Goal: Task Accomplishment & Management: Use online tool/utility

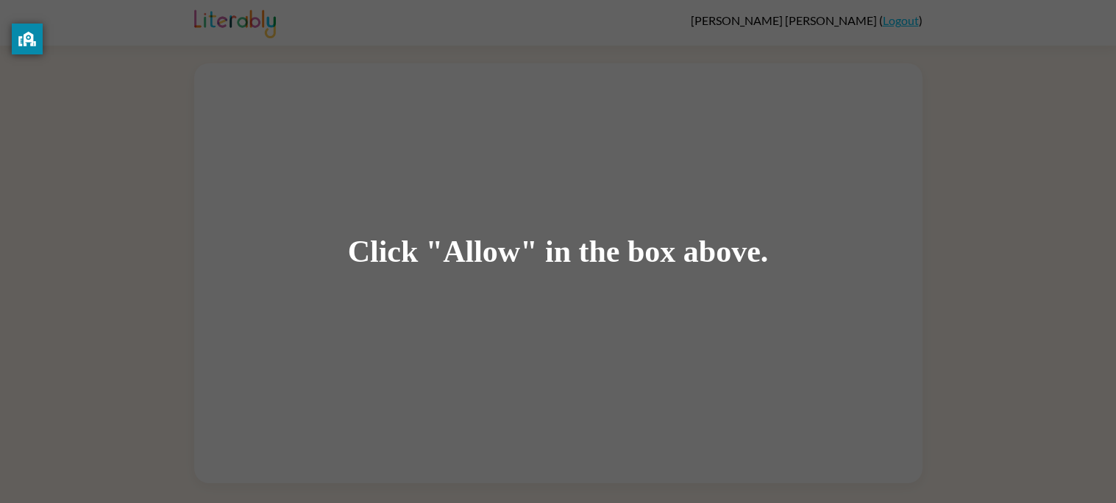
click at [1007, 230] on div "Click "Allow" in the box above." at bounding box center [558, 251] width 1116 height 503
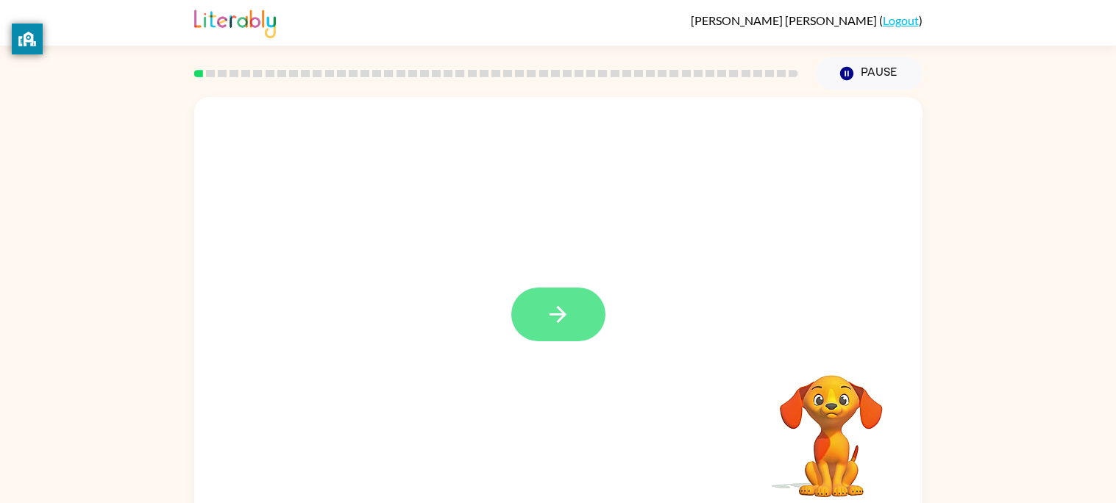
click at [562, 336] on button "button" at bounding box center [558, 315] width 94 height 54
click at [534, 338] on div at bounding box center [558, 307] width 728 height 420
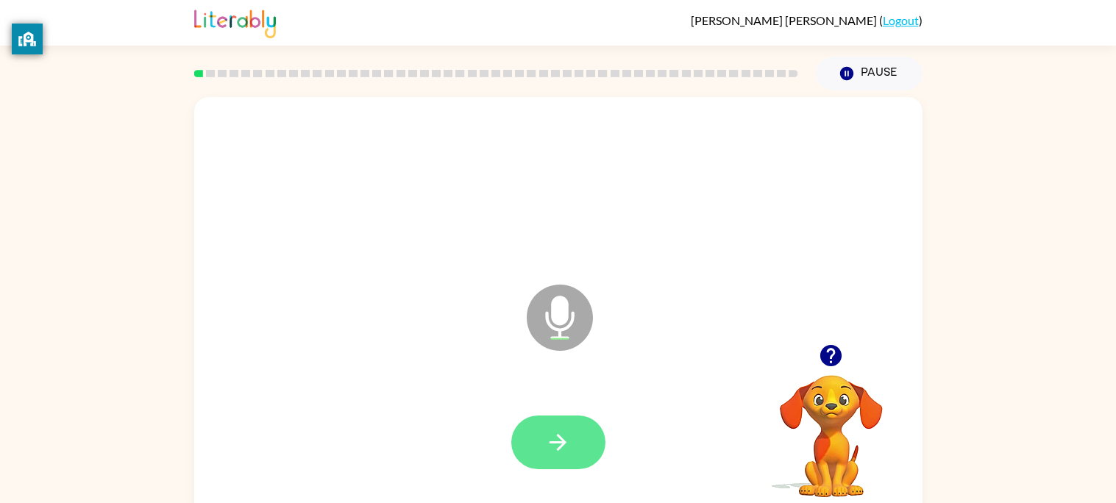
click at [562, 451] on icon "button" at bounding box center [558, 442] width 26 height 26
click at [570, 459] on button "button" at bounding box center [558, 443] width 94 height 54
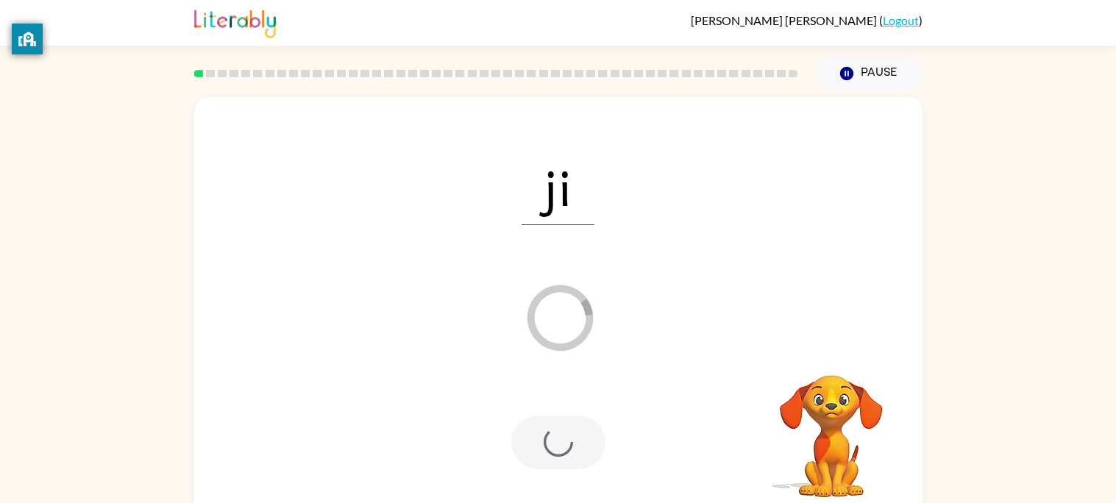
click at [571, 460] on div at bounding box center [558, 443] width 94 height 54
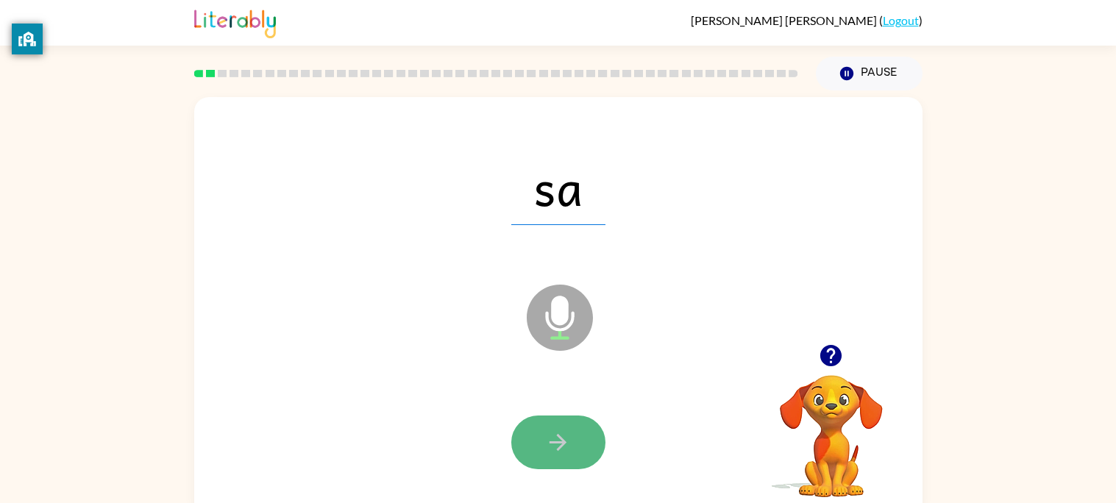
click at [562, 451] on icon "button" at bounding box center [558, 442] width 26 height 26
click at [562, 451] on div at bounding box center [558, 443] width 94 height 54
click at [570, 449] on icon "button" at bounding box center [558, 442] width 26 height 26
click at [558, 449] on icon "button" at bounding box center [557, 442] width 17 height 17
click at [556, 454] on icon "button" at bounding box center [558, 442] width 26 height 26
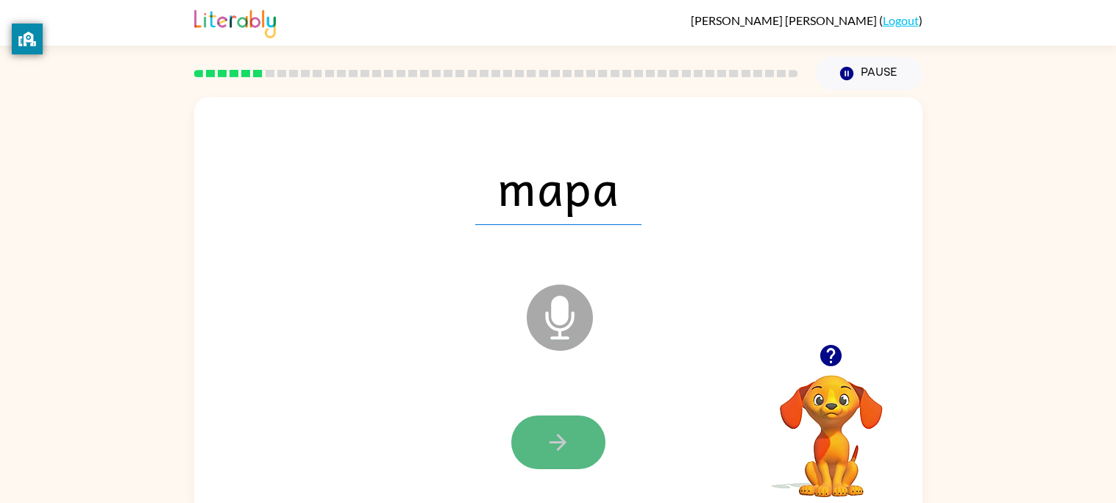
click at [552, 457] on button "button" at bounding box center [558, 443] width 94 height 54
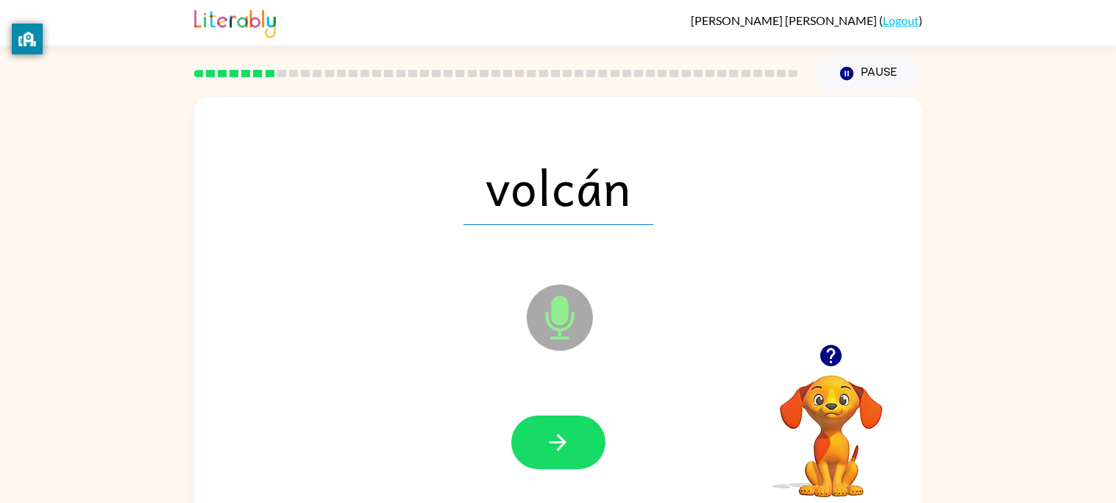
click at [552, 457] on button "button" at bounding box center [558, 443] width 94 height 54
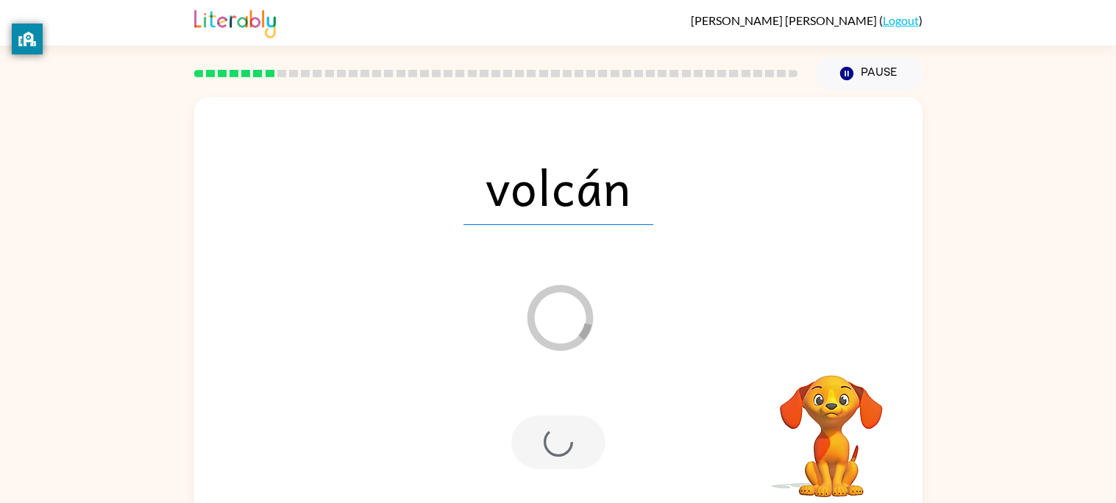
click at [552, 457] on div at bounding box center [558, 443] width 94 height 54
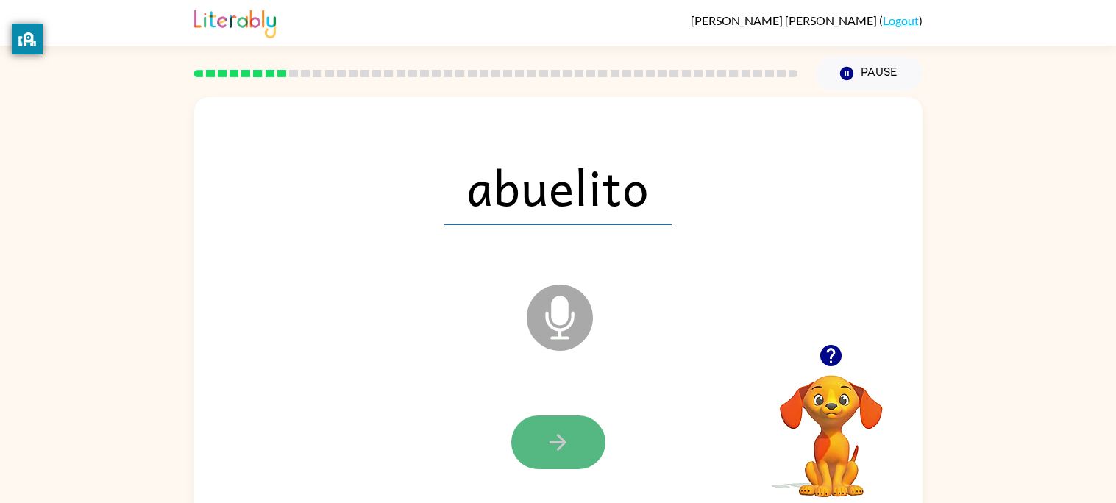
click at [531, 436] on button "button" at bounding box center [558, 443] width 94 height 54
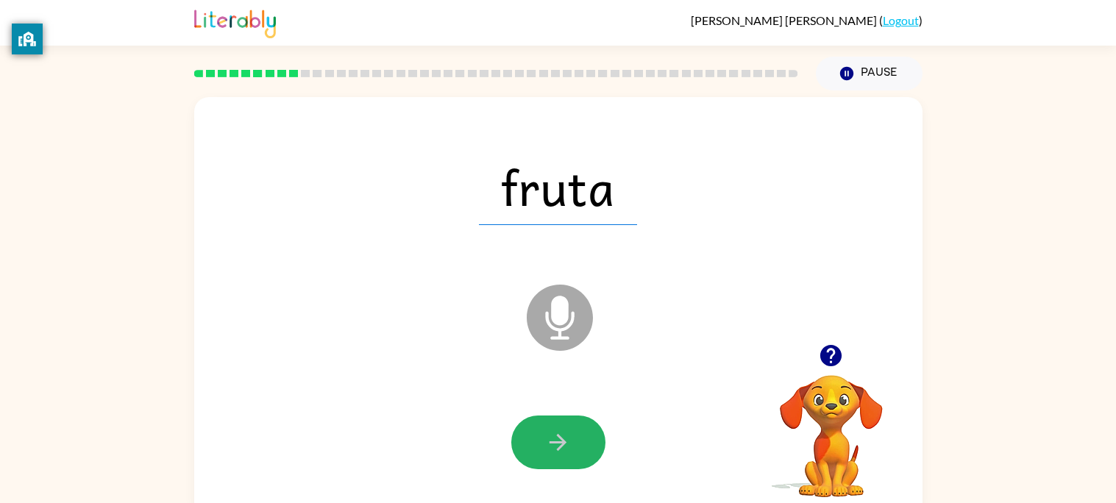
click at [521, 435] on button "button" at bounding box center [558, 443] width 94 height 54
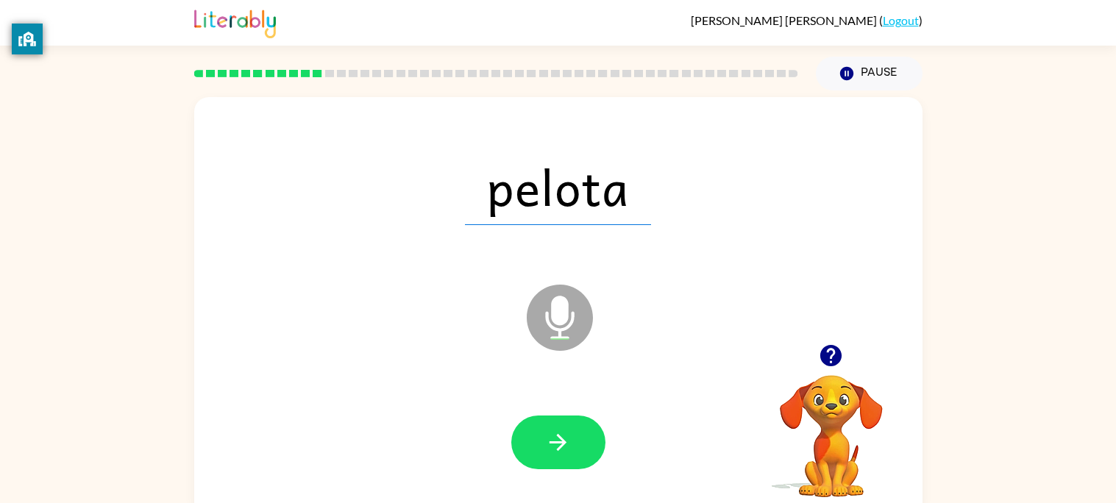
click at [560, 443] on button "button" at bounding box center [558, 443] width 94 height 54
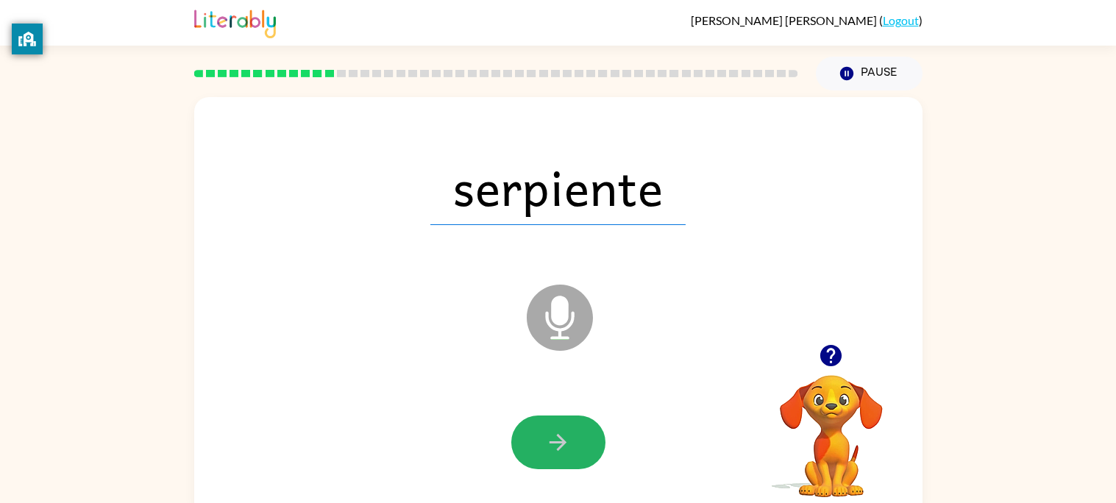
click at [563, 436] on icon "button" at bounding box center [558, 442] width 26 height 26
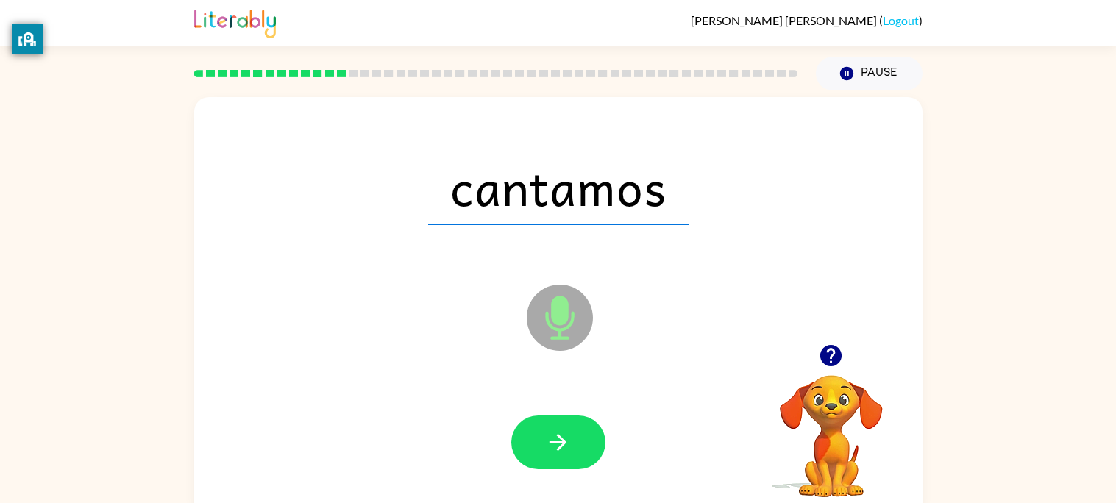
click at [563, 436] on icon "button" at bounding box center [558, 442] width 26 height 26
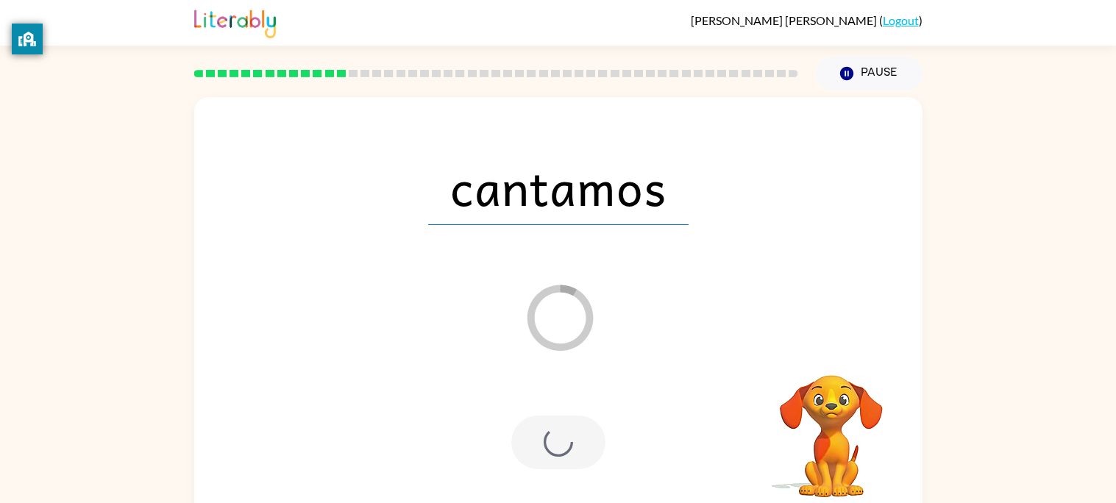
click at [561, 441] on div at bounding box center [558, 443] width 94 height 54
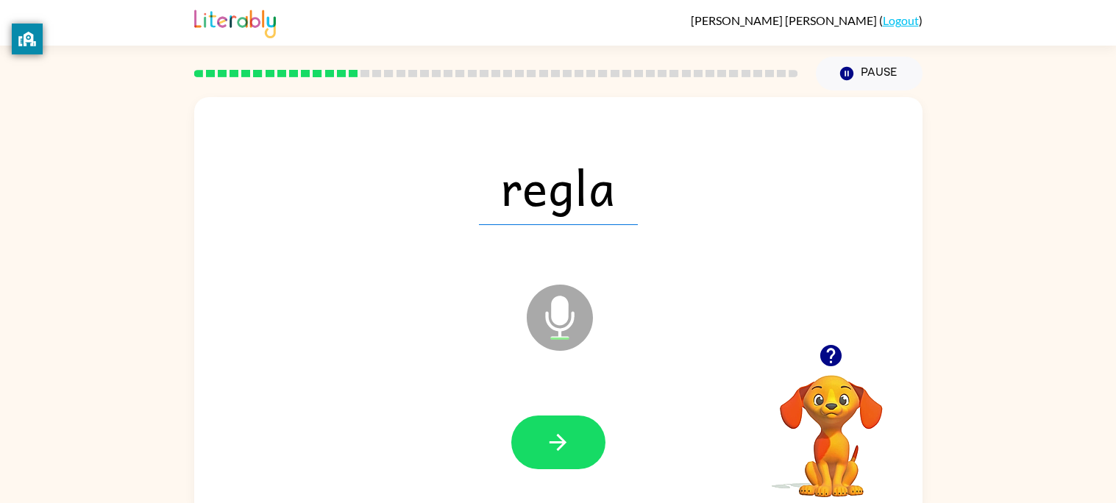
click at [561, 441] on icon "button" at bounding box center [558, 442] width 26 height 26
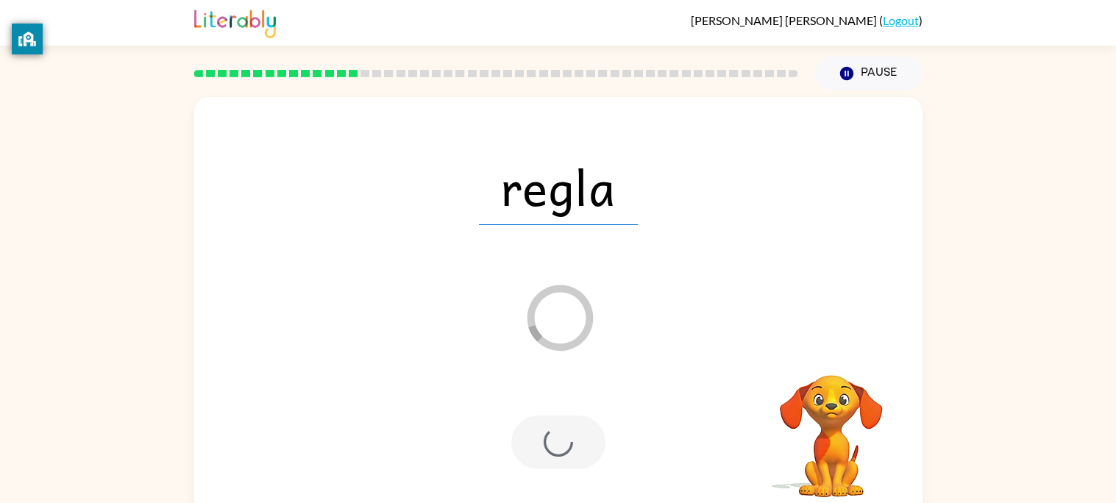
click at [562, 444] on div at bounding box center [558, 443] width 94 height 54
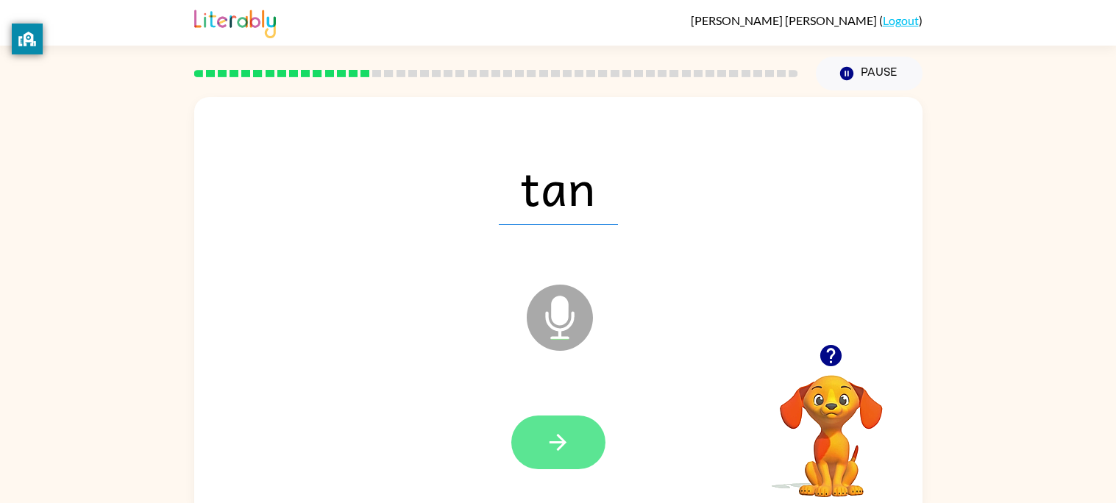
click at [562, 446] on icon "button" at bounding box center [558, 442] width 26 height 26
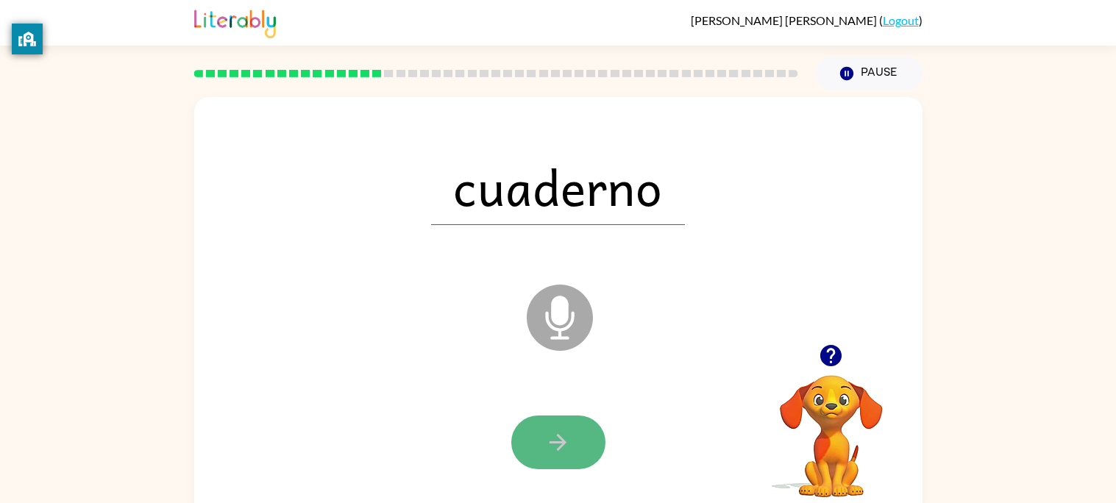
click at [551, 459] on button "button" at bounding box center [558, 443] width 94 height 54
click at [551, 460] on button "button" at bounding box center [558, 443] width 94 height 54
click at [549, 463] on button "button" at bounding box center [558, 443] width 94 height 54
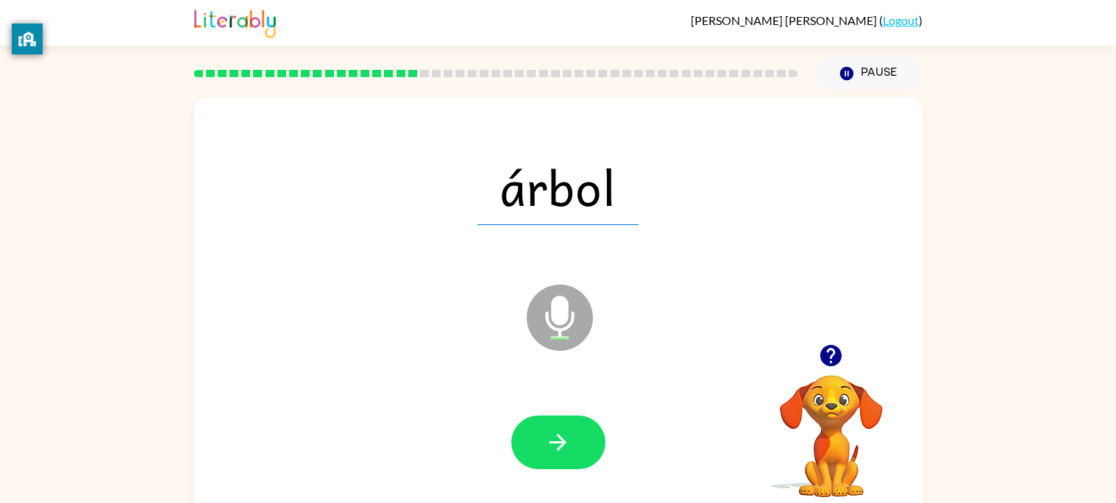
click at [544, 447] on button "button" at bounding box center [558, 443] width 94 height 54
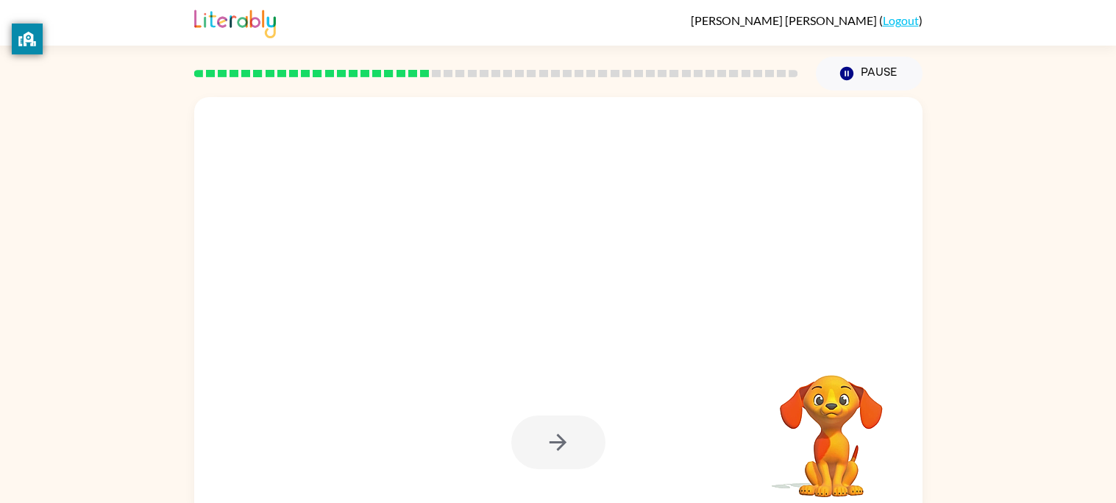
click at [545, 446] on div at bounding box center [558, 443] width 94 height 54
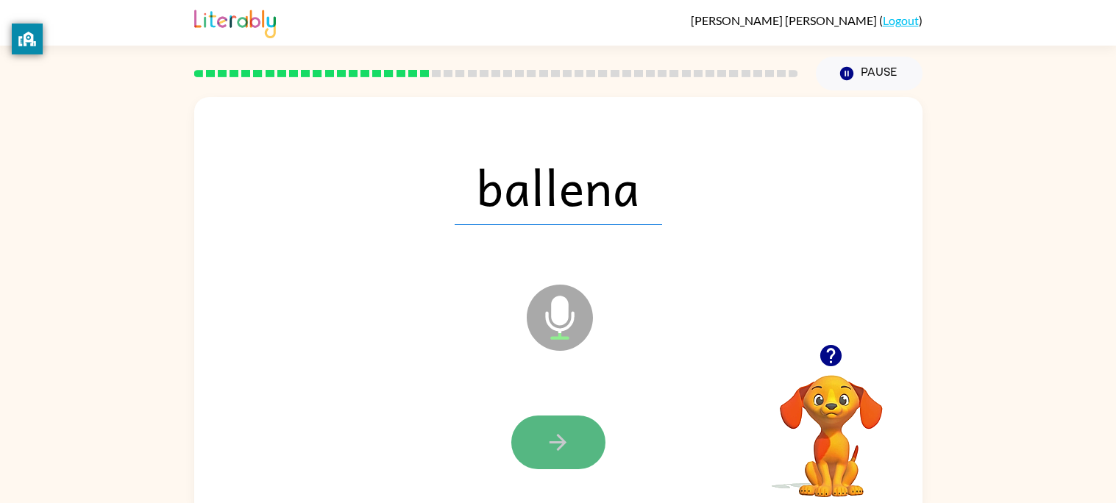
click at [539, 454] on button "button" at bounding box center [558, 443] width 94 height 54
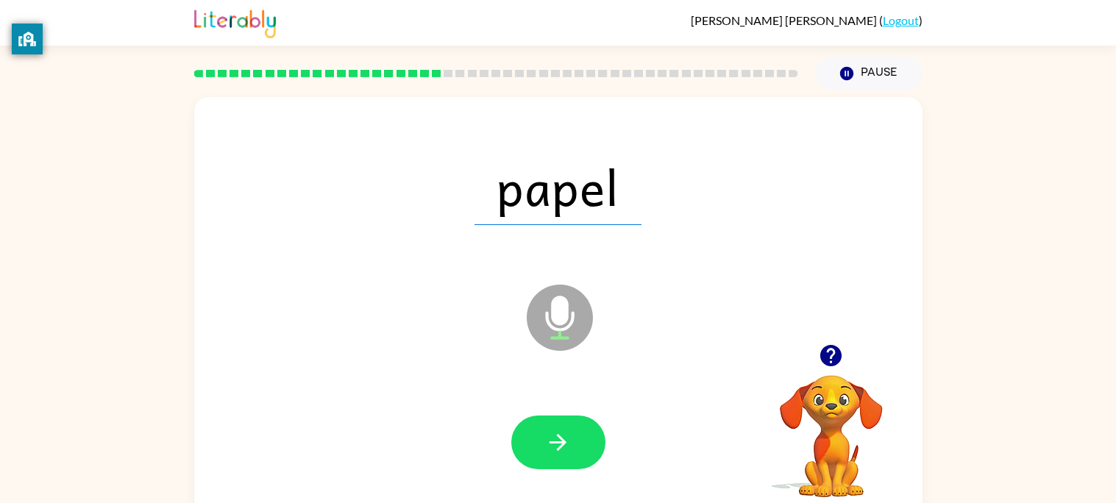
click at [541, 452] on button "button" at bounding box center [558, 443] width 94 height 54
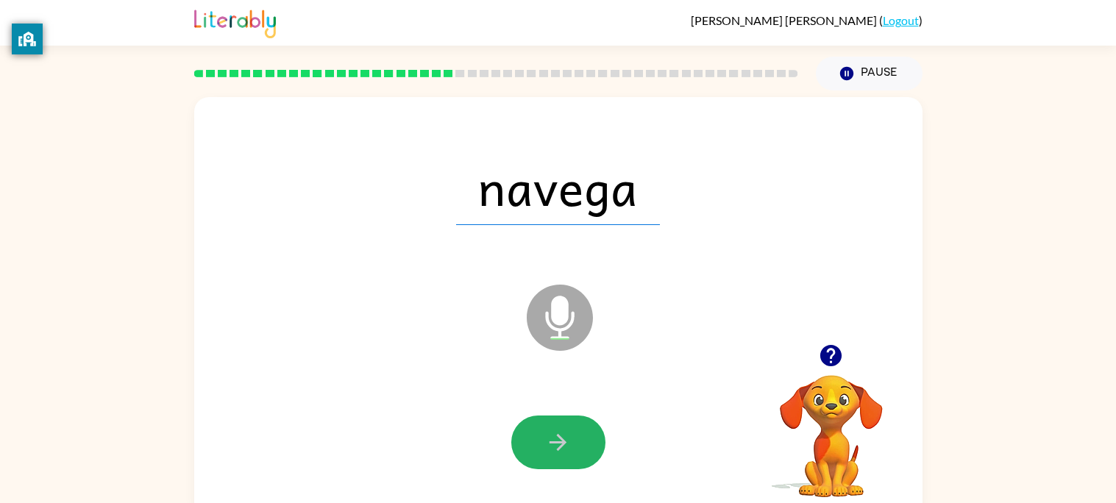
click at [541, 452] on button "button" at bounding box center [558, 443] width 94 height 54
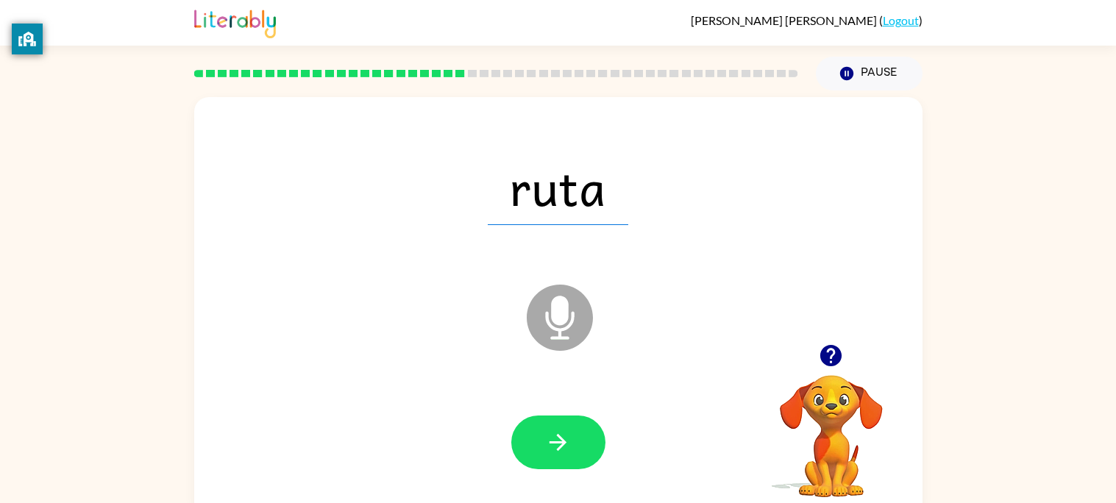
scroll to position [13, 0]
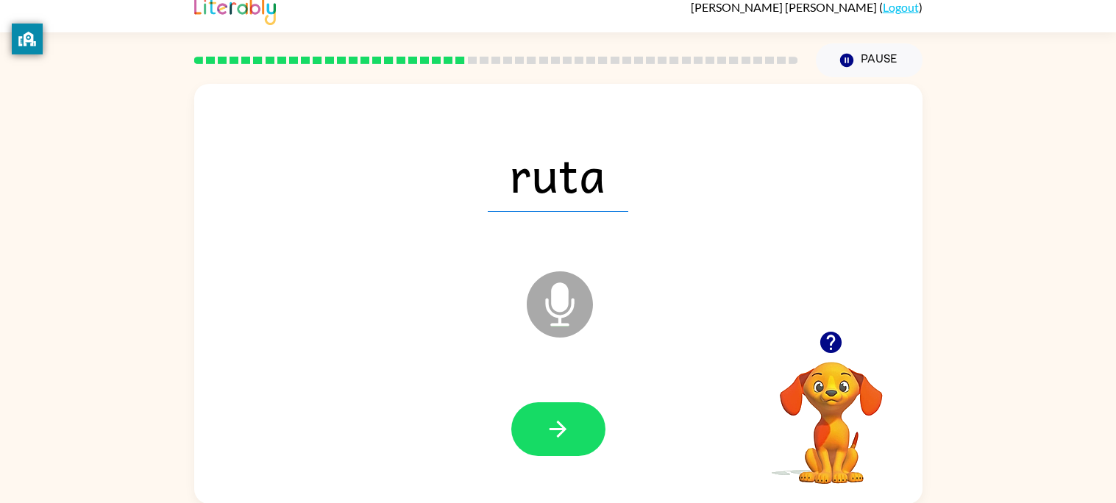
click at [576, 412] on button "button" at bounding box center [558, 429] width 94 height 54
click at [576, 412] on div at bounding box center [558, 429] width 94 height 54
click at [576, 412] on button "button" at bounding box center [558, 429] width 94 height 54
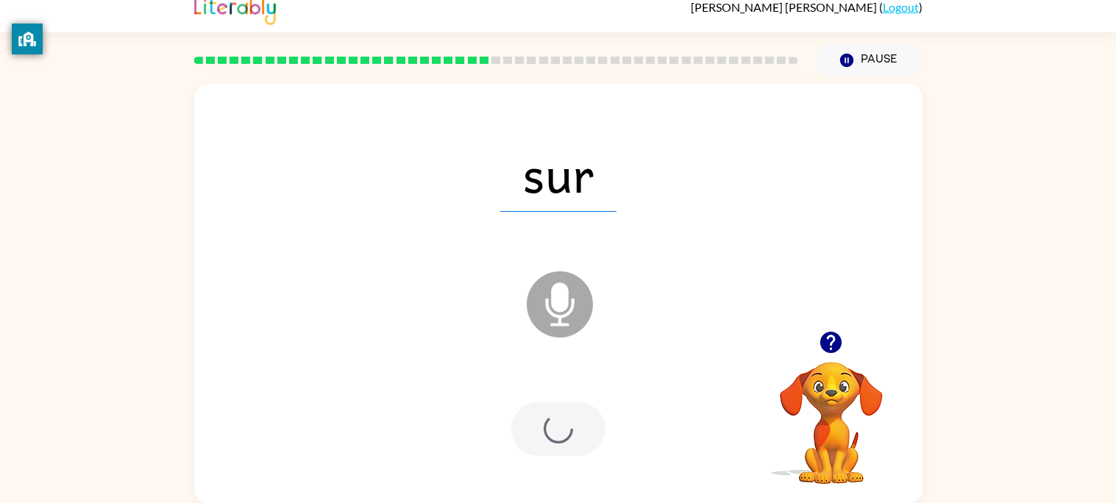
click at [576, 412] on div at bounding box center [558, 429] width 94 height 54
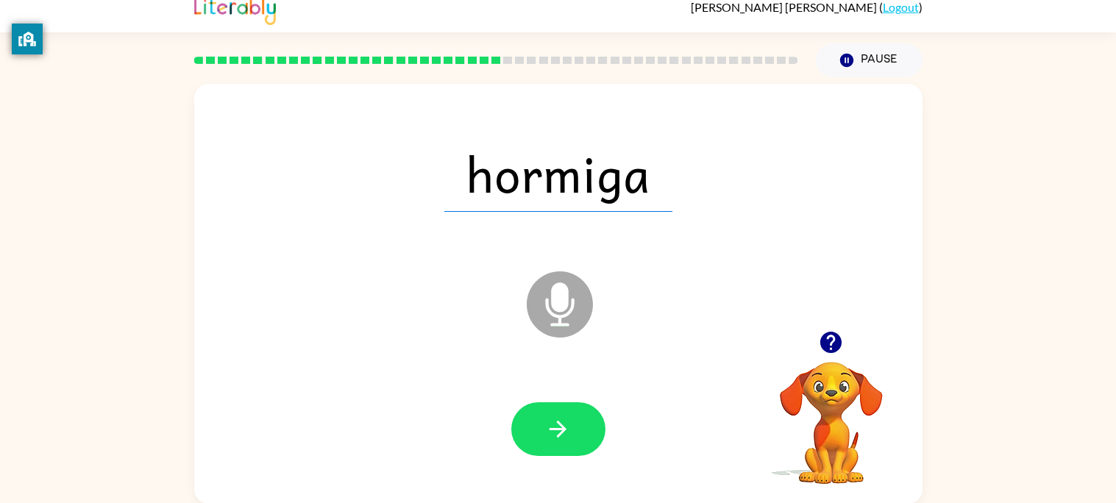
click at [576, 412] on button "button" at bounding box center [558, 429] width 94 height 54
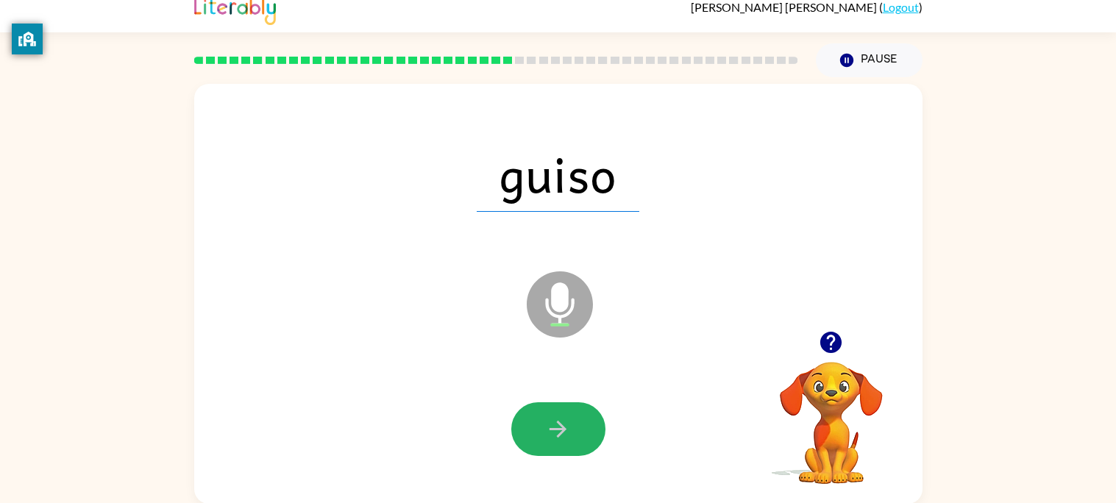
click at [576, 412] on button "button" at bounding box center [558, 429] width 94 height 54
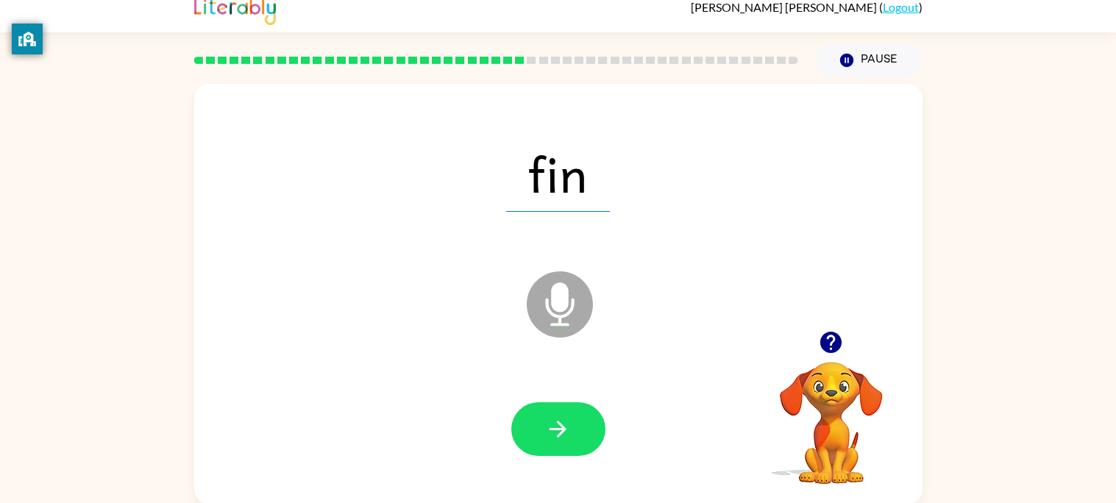
click at [576, 412] on button "button" at bounding box center [558, 429] width 94 height 54
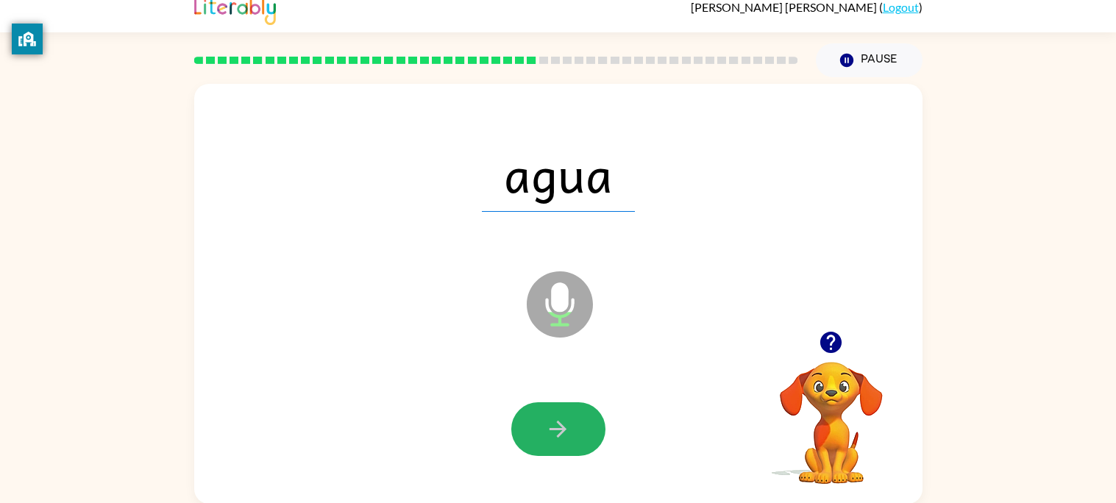
click at [576, 412] on button "button" at bounding box center [558, 429] width 94 height 54
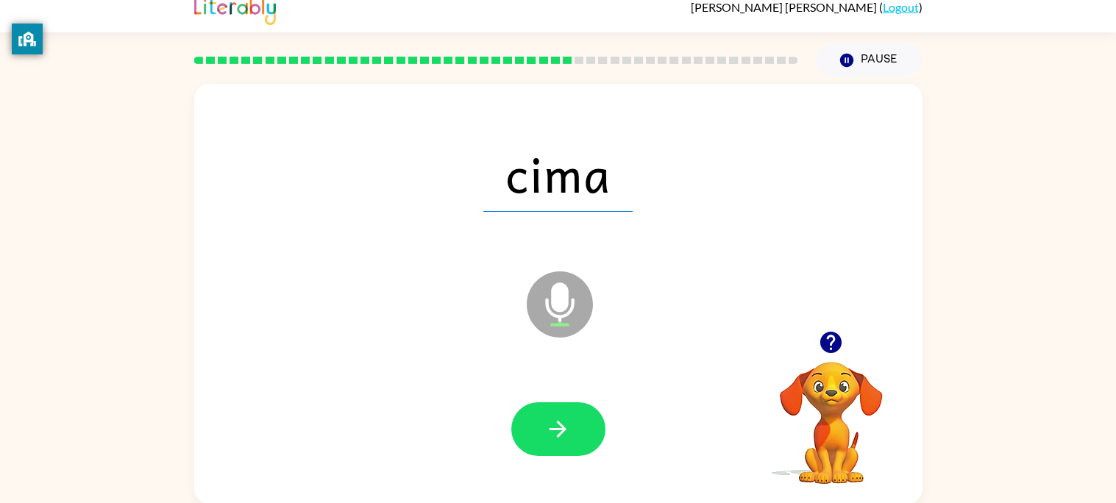
click at [576, 418] on button "button" at bounding box center [558, 429] width 94 height 54
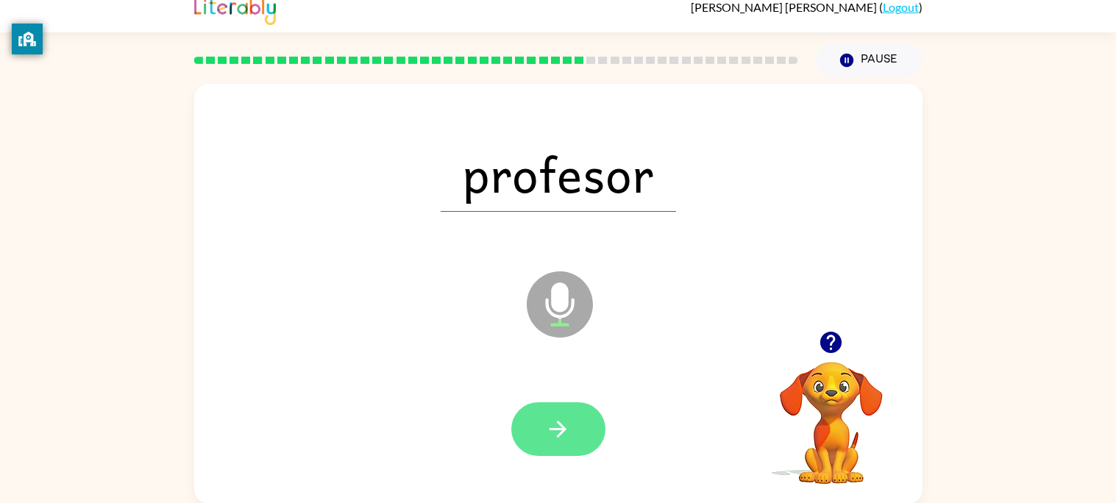
drag, startPoint x: 576, startPoint y: 412, endPoint x: 575, endPoint y: 422, distance: 10.3
click at [575, 422] on button "button" at bounding box center [558, 429] width 94 height 54
drag, startPoint x: 575, startPoint y: 422, endPoint x: 547, endPoint y: 421, distance: 28.0
click at [547, 421] on button "button" at bounding box center [558, 429] width 94 height 54
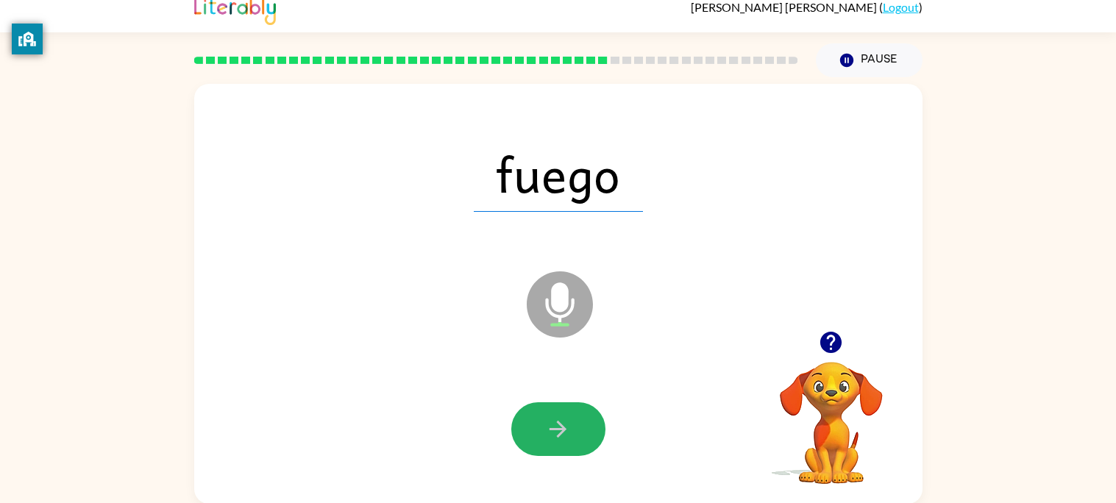
click at [547, 421] on icon "button" at bounding box center [558, 429] width 26 height 26
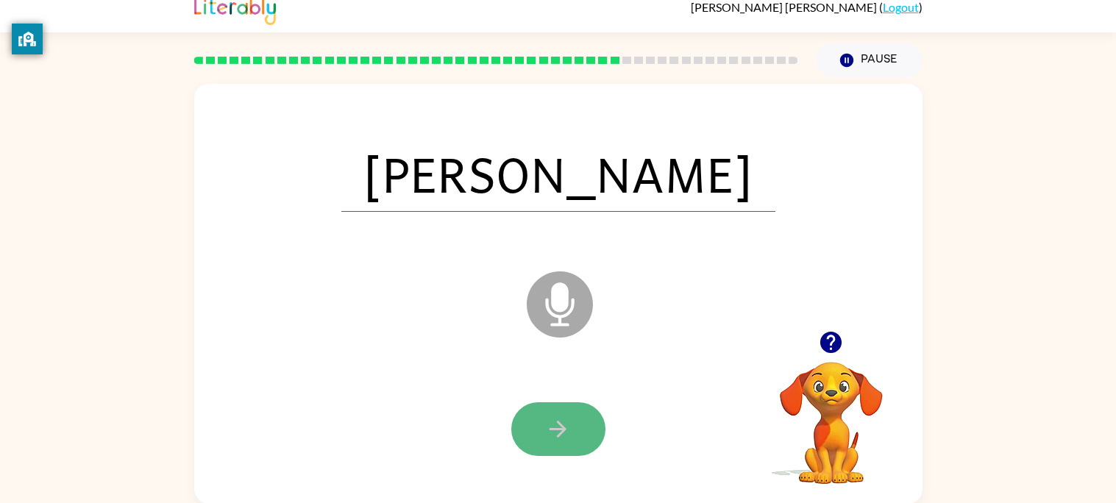
click at [545, 424] on icon "button" at bounding box center [558, 429] width 26 height 26
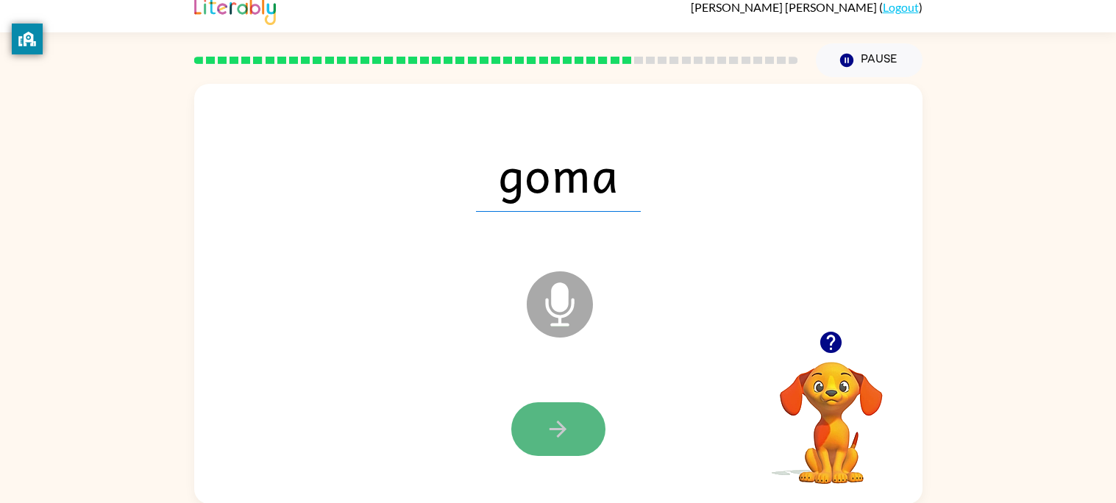
click at [545, 435] on icon "button" at bounding box center [558, 429] width 26 height 26
click at [543, 441] on button "button" at bounding box center [558, 429] width 94 height 54
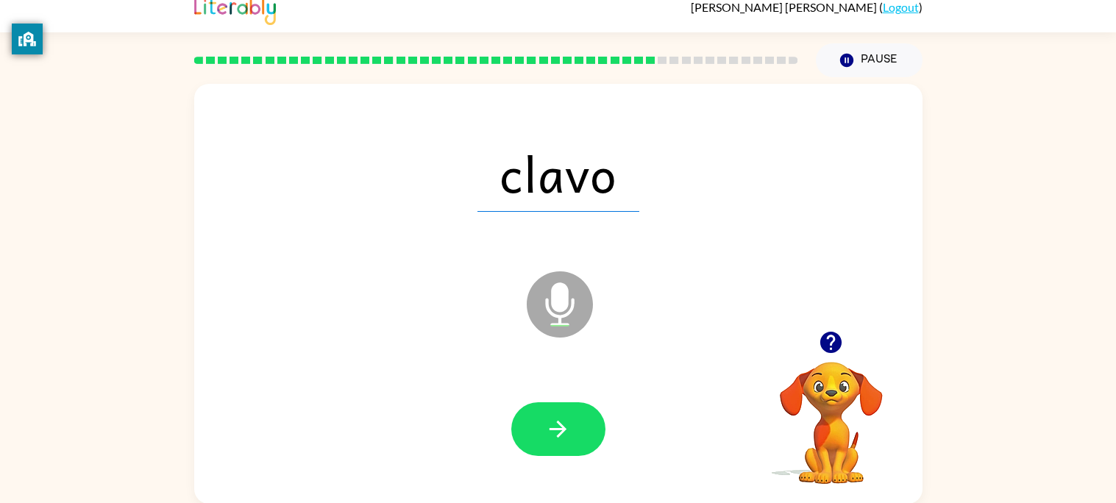
click at [543, 441] on button "button" at bounding box center [558, 429] width 94 height 54
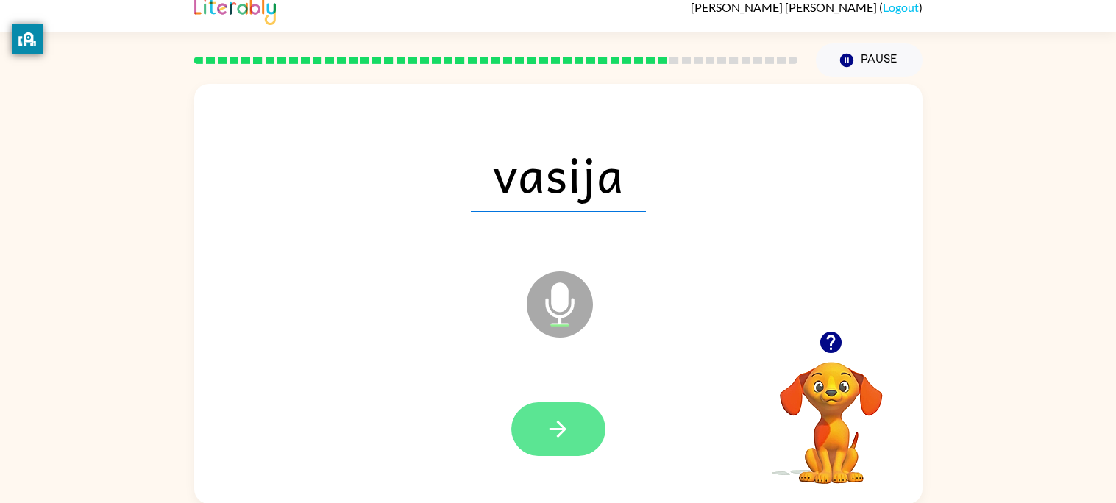
click at [539, 448] on button "button" at bounding box center [558, 429] width 94 height 54
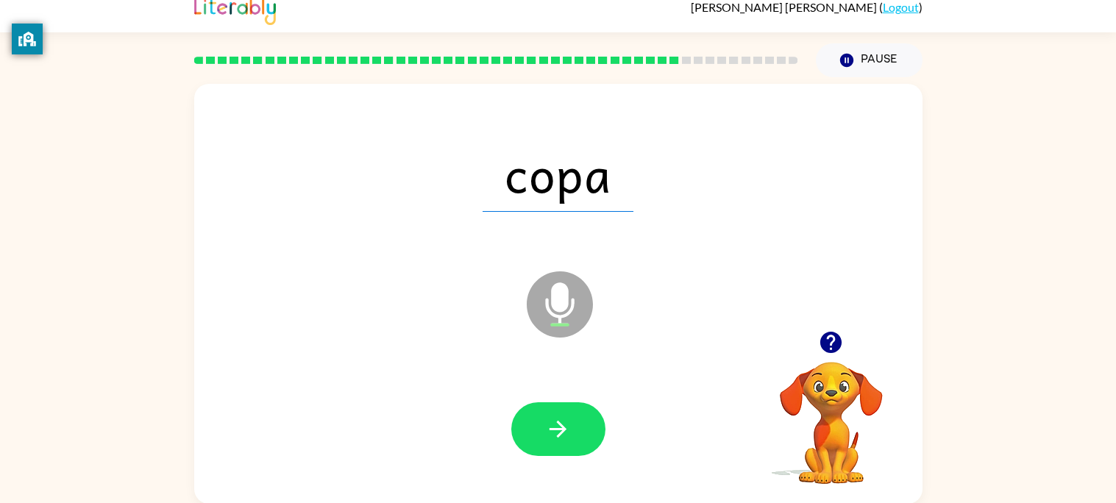
click at [550, 432] on icon "button" at bounding box center [558, 429] width 26 height 26
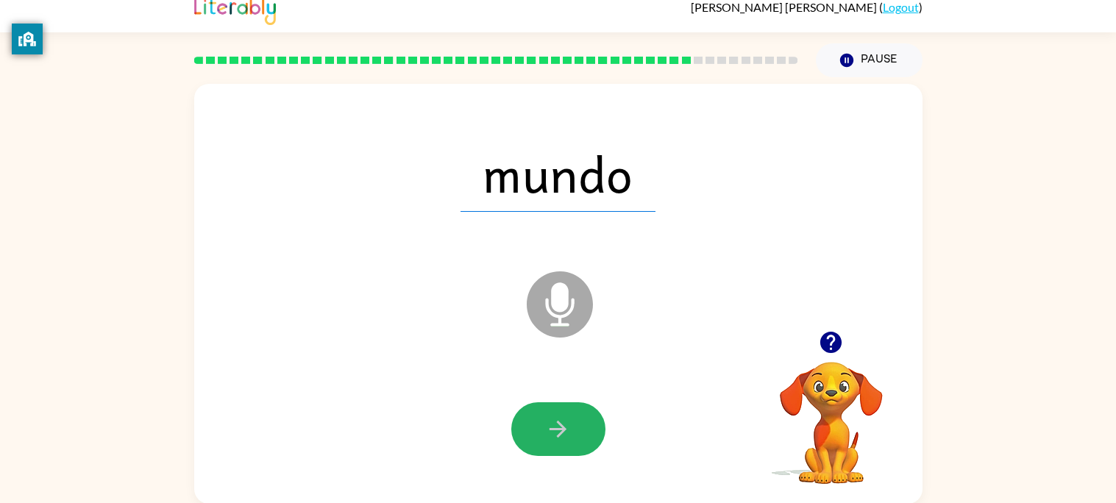
click at [550, 432] on icon "button" at bounding box center [558, 429] width 26 height 26
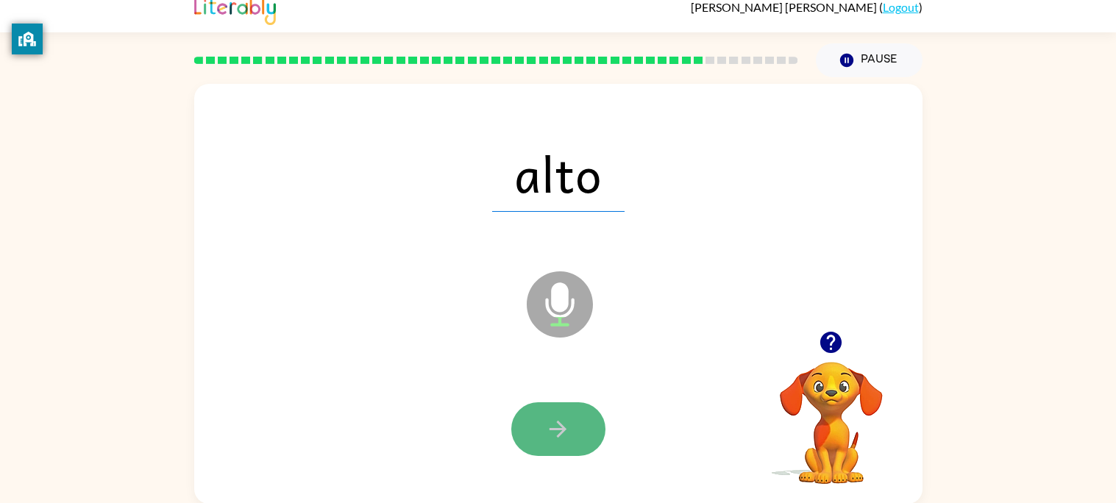
click at [549, 435] on icon "button" at bounding box center [558, 429] width 26 height 26
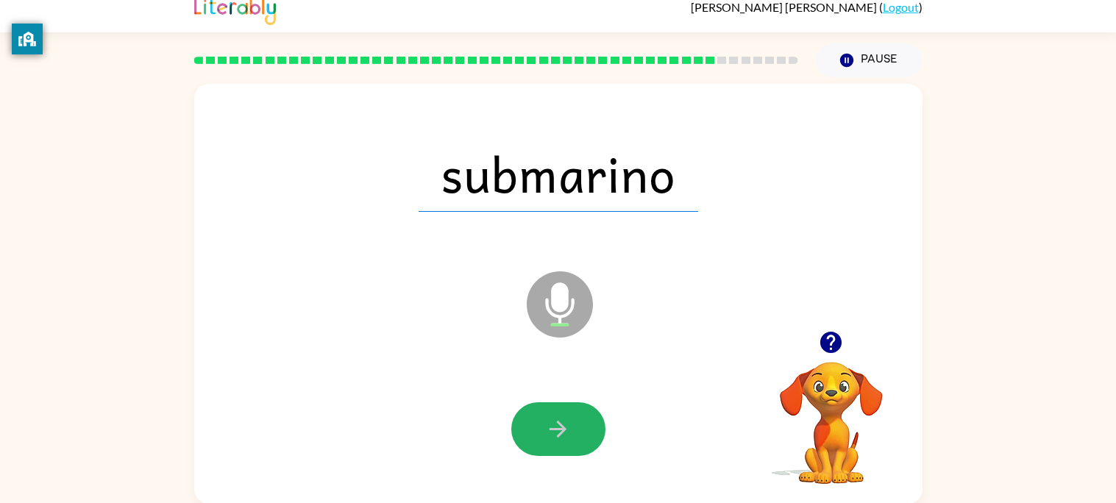
click at [549, 435] on icon "button" at bounding box center [558, 429] width 26 height 26
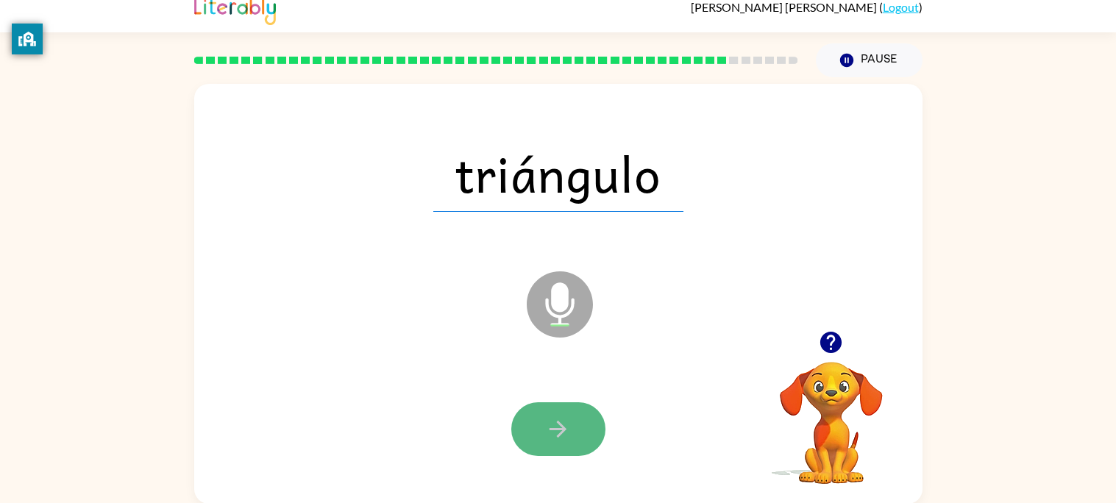
click at [551, 443] on button "button" at bounding box center [558, 429] width 94 height 54
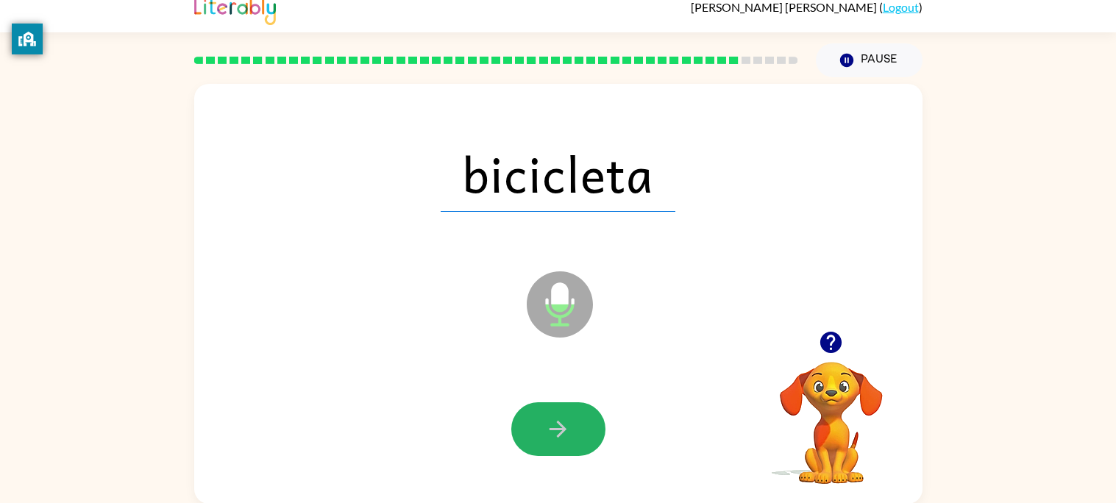
click at [555, 421] on icon "button" at bounding box center [558, 429] width 26 height 26
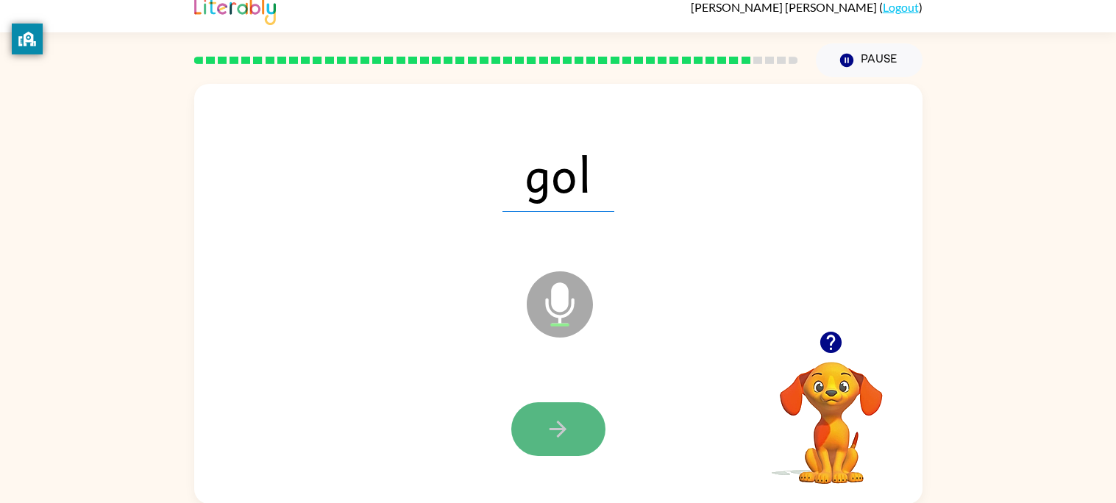
click at [555, 426] on icon "button" at bounding box center [558, 429] width 26 height 26
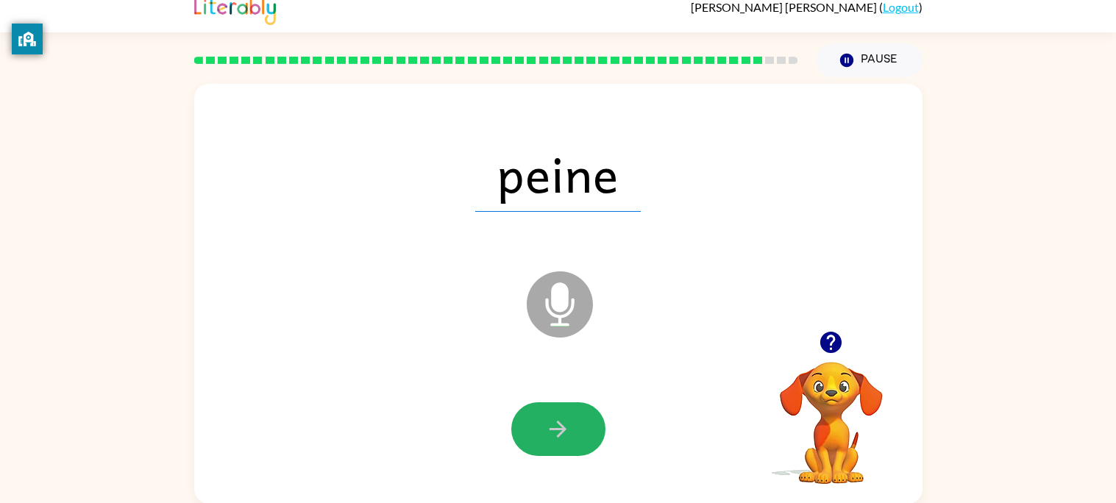
click at [555, 426] on icon "button" at bounding box center [558, 429] width 26 height 26
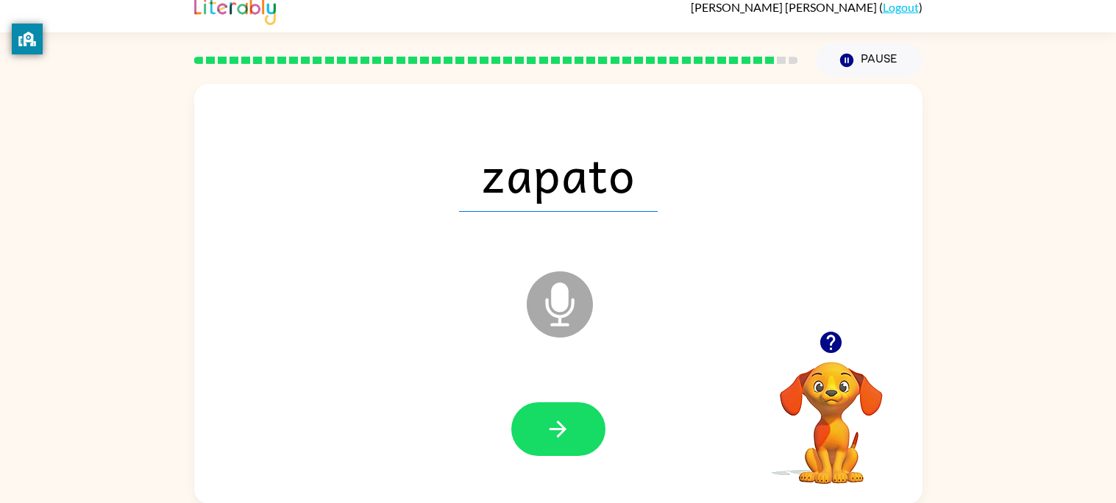
click at [554, 427] on icon "button" at bounding box center [558, 429] width 26 height 26
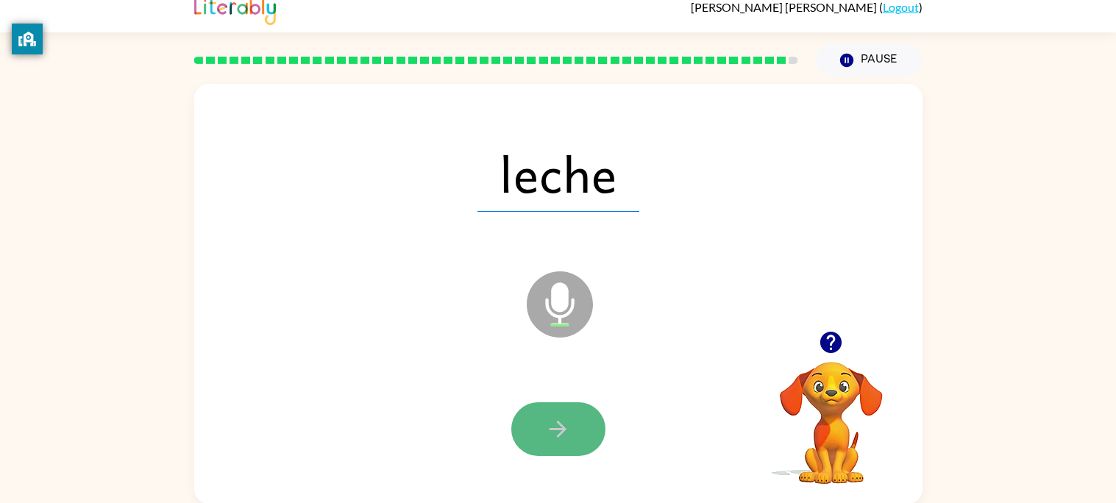
click at [554, 427] on icon "button" at bounding box center [557, 429] width 17 height 17
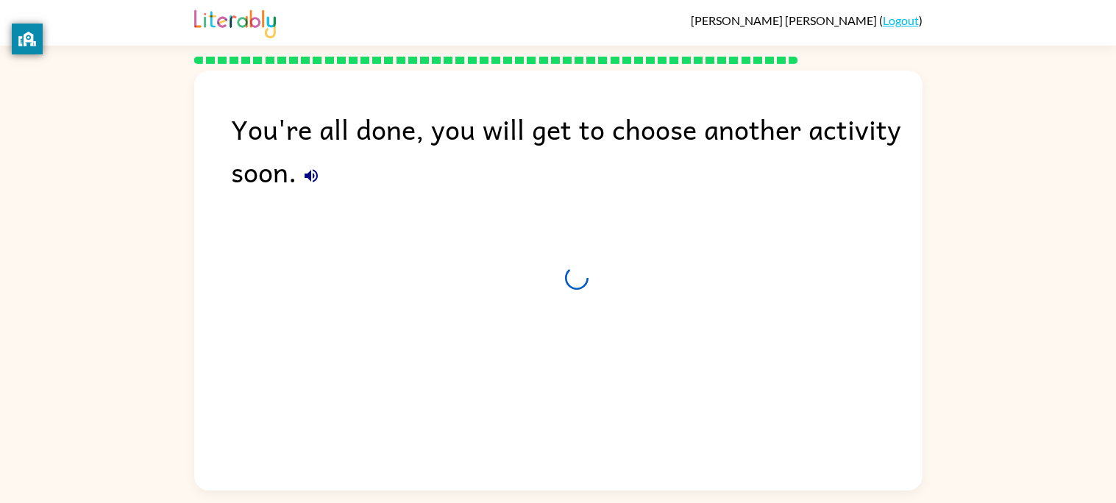
scroll to position [0, 0]
